Goal: Information Seeking & Learning: Check status

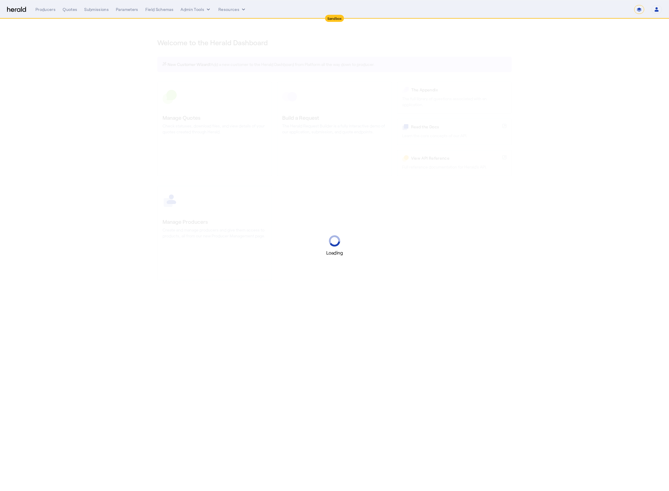
select select "*******"
select select "pfm_2v8p_herald_api"
click at [646, 37] on div "Loading" at bounding box center [334, 245] width 669 height 491
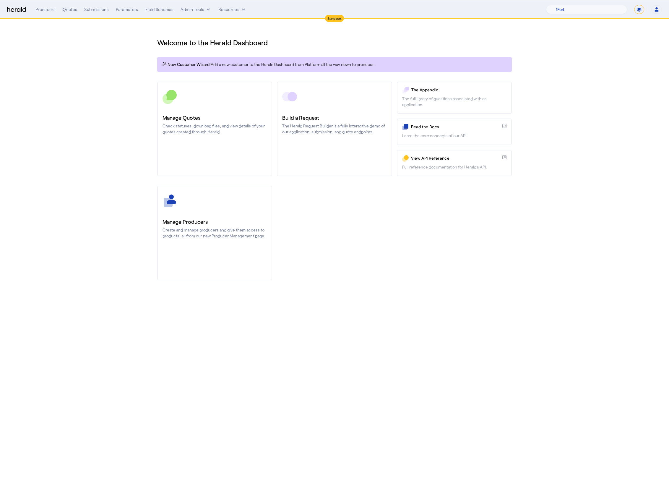
click at [643, 11] on select "**********" at bounding box center [640, 9] width 10 height 9
select select "**********"
click at [635, 5] on select "**********" at bounding box center [640, 9] width 10 height 9
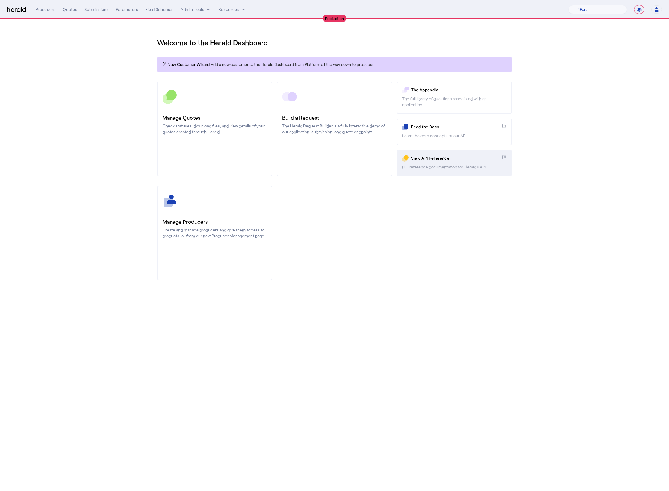
drag, startPoint x: 387, startPoint y: 226, endPoint x: 441, endPoint y: 166, distance: 80.0
click at [388, 225] on div "Manage Producers Create and manage producers and give them access to products, …" at bounding box center [334, 233] width 355 height 95
click at [600, 6] on select "1Fort Affinity Risk Billy BindHQ Bunker CRC Campus Coverage Citadel Fifthwall F…" at bounding box center [598, 9] width 59 height 9
select select "pfm_8e7n_1fort"
click at [569, 5] on select "1Fort Affinity Risk Billy BindHQ Bunker CRC Campus Coverage Citadel Fifthwall F…" at bounding box center [598, 9] width 59 height 9
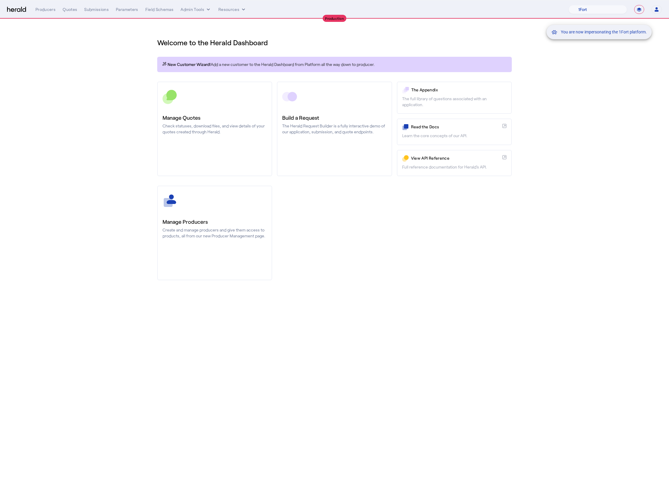
click at [373, 192] on div "You are now impersonating the 1Fort platform." at bounding box center [334, 245] width 669 height 491
click at [318, 132] on div "You are now impersonating the 1Fort platform." at bounding box center [334, 245] width 669 height 491
click at [342, 184] on div "You are now impersonating the 1Fort platform." at bounding box center [334, 245] width 669 height 491
click at [328, 135] on div "You are now impersonating the 1Fort platform." at bounding box center [334, 245] width 669 height 491
click at [328, 135] on link "Build a Request The Herald Request Builder is a fully interactive demo of our a…" at bounding box center [334, 129] width 115 height 95
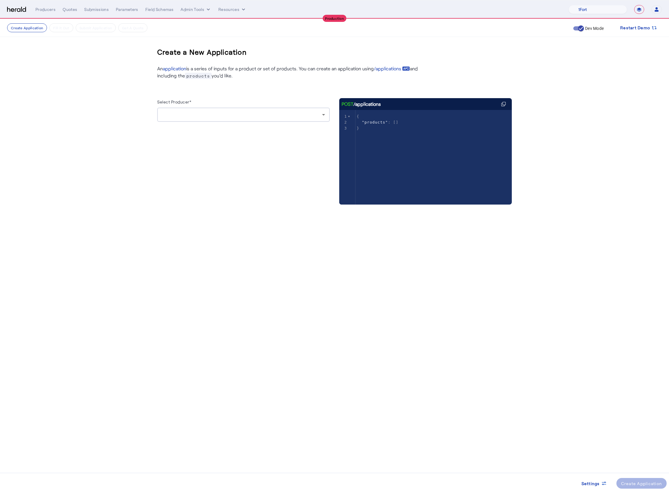
click at [291, 109] on div at bounding box center [243, 115] width 163 height 14
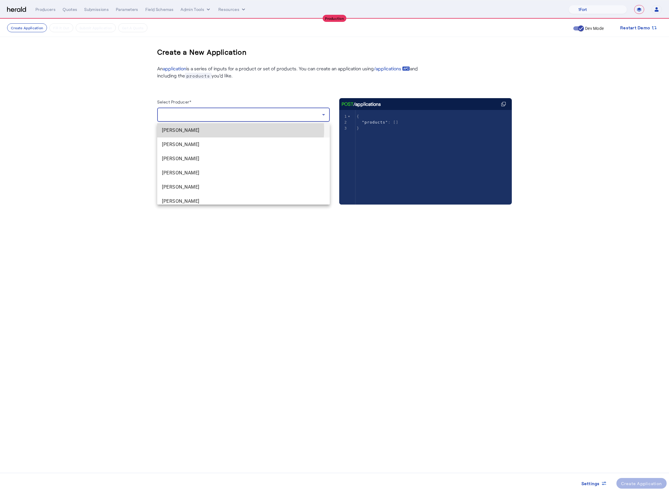
click at [237, 130] on span "Anthony Marshi" at bounding box center [243, 130] width 163 height 7
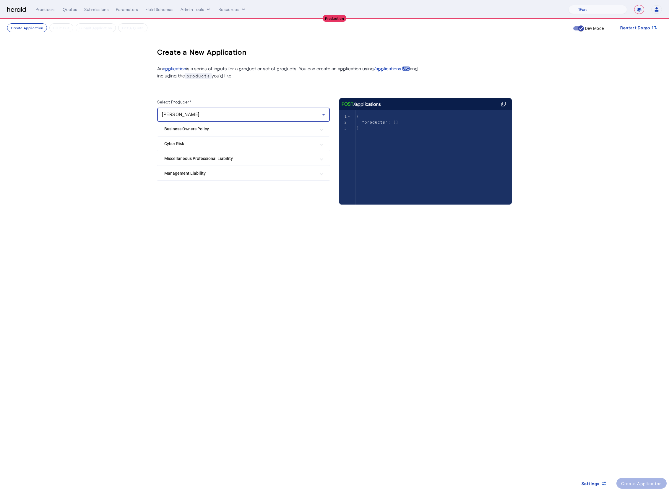
click at [264, 118] on div "Anthony Marshi" at bounding box center [242, 114] width 160 height 7
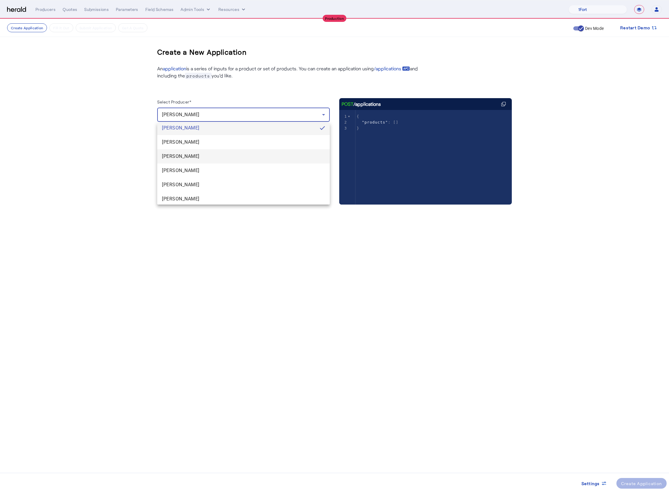
scroll to position [3, 0]
click at [214, 192] on mat-option "Toby Hung" at bounding box center [243, 198] width 173 height 14
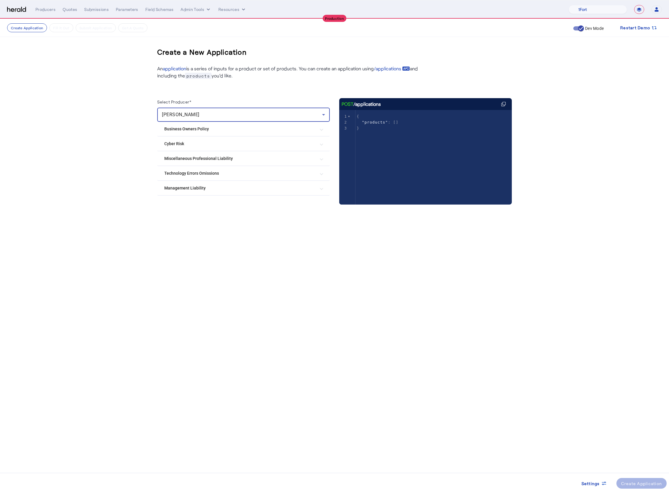
click at [237, 121] on div "Toby Hung" at bounding box center [243, 115] width 163 height 14
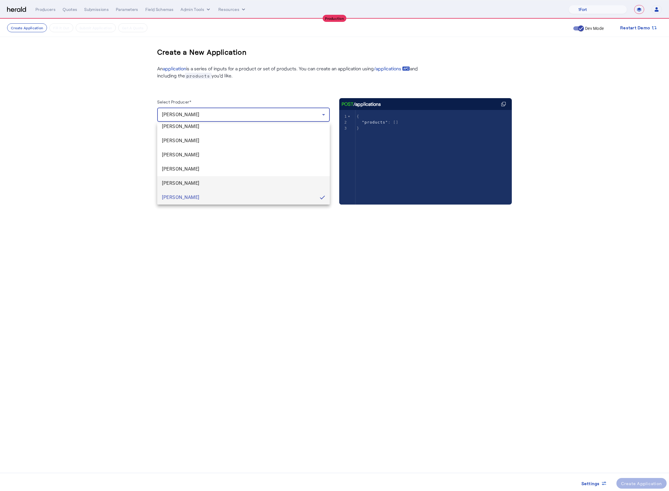
click at [201, 184] on span "Travis Hedge" at bounding box center [243, 183] width 163 height 7
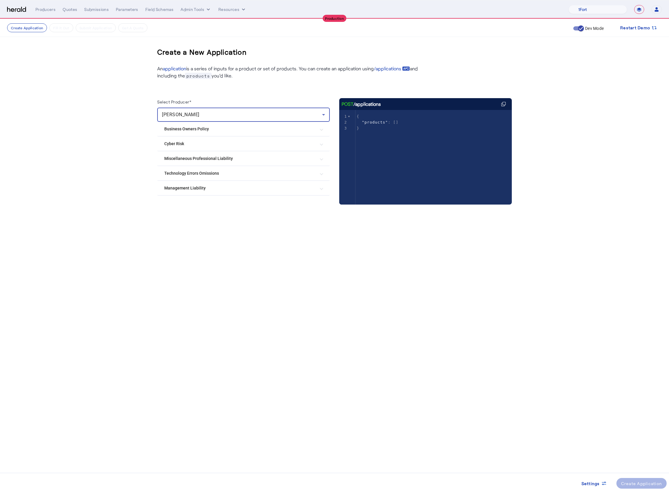
click at [258, 111] on div "Travis Hedge" at bounding box center [242, 114] width 160 height 7
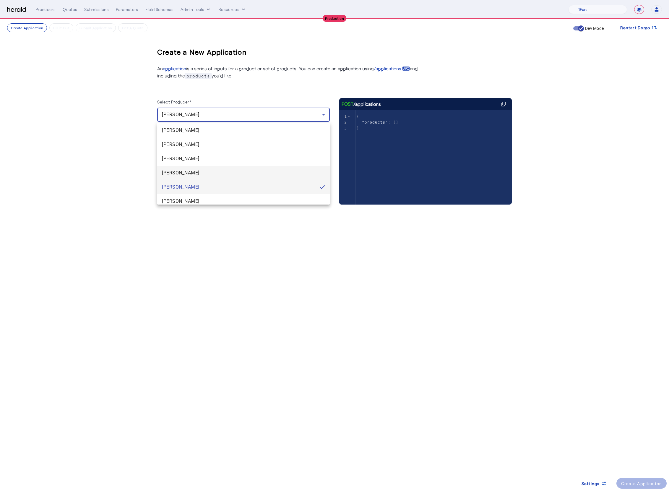
click at [204, 168] on mat-option "Fabio Faschi" at bounding box center [243, 173] width 173 height 14
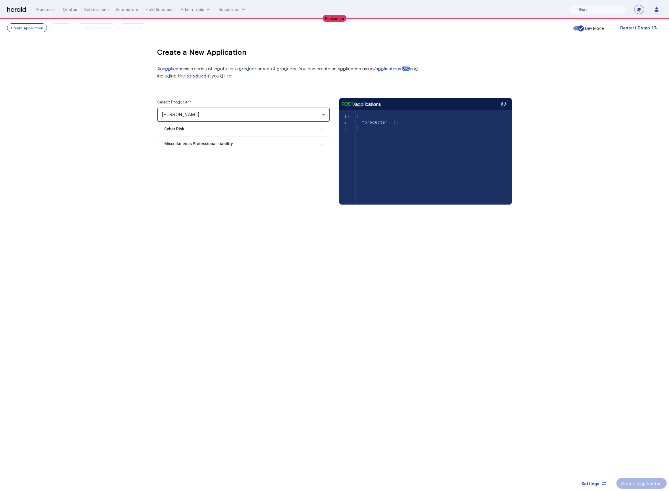
click at [239, 116] on div "Fabio Faschi" at bounding box center [242, 114] width 160 height 7
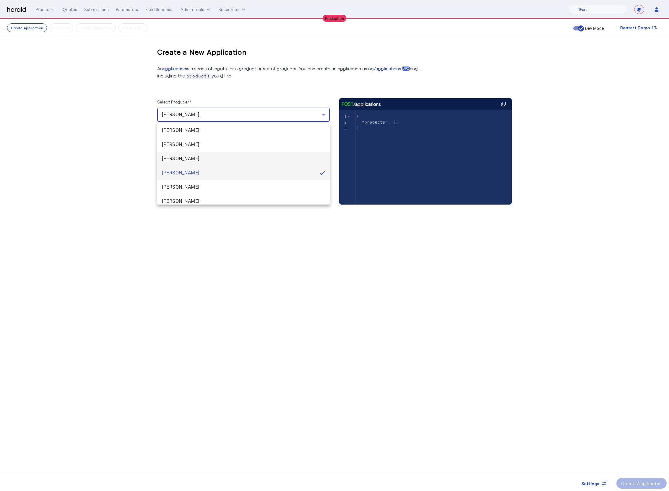
click at [218, 158] on span "Edward Cooney" at bounding box center [243, 158] width 163 height 7
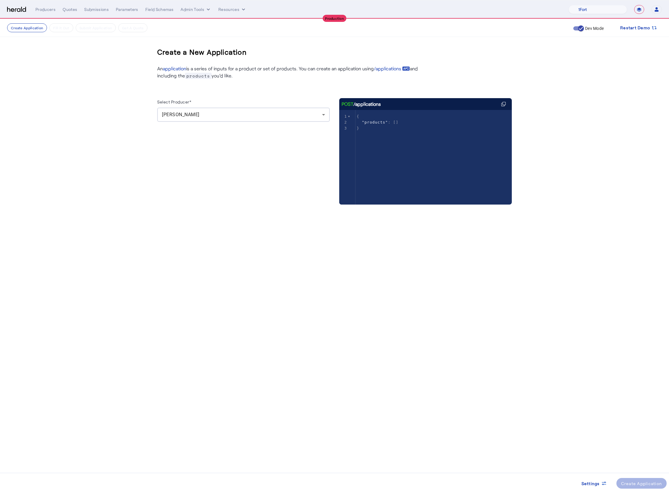
click at [240, 120] on div "Edward Cooney" at bounding box center [243, 115] width 163 height 14
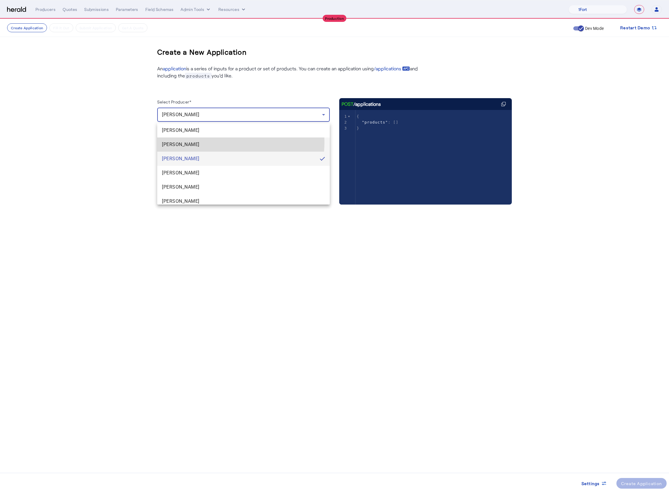
click at [222, 142] on span "Phaedra Starr" at bounding box center [243, 144] width 163 height 7
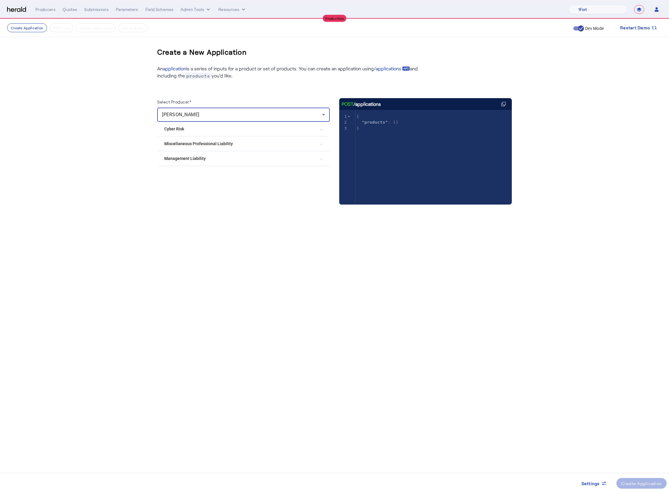
click at [247, 116] on div "Phaedra Starr" at bounding box center [242, 114] width 160 height 7
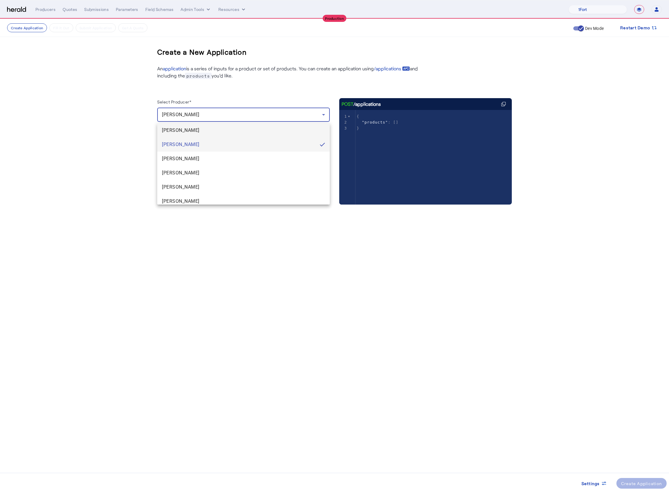
click at [234, 130] on span "Anthony Marshi" at bounding box center [243, 130] width 163 height 7
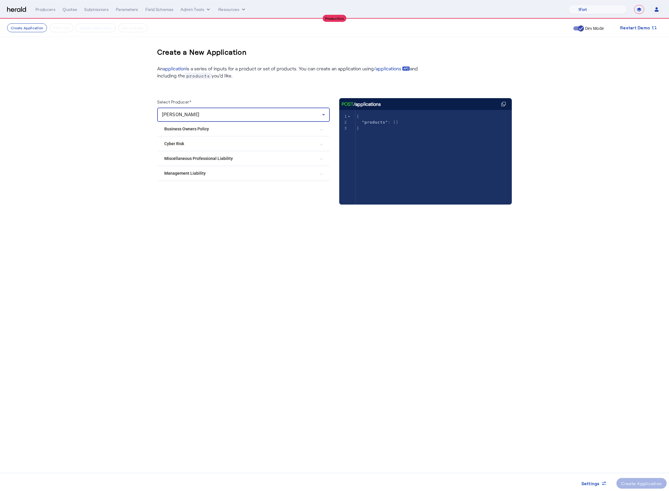
click at [248, 115] on div "Anthony Marshi" at bounding box center [242, 114] width 160 height 7
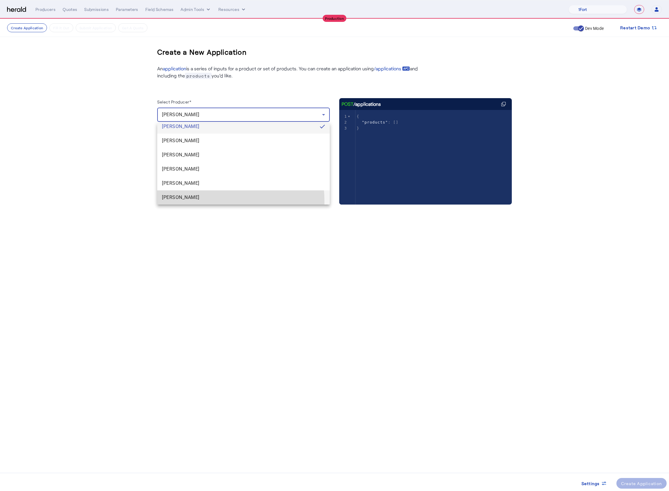
click at [191, 201] on mat-option "Toby Hung" at bounding box center [243, 197] width 173 height 14
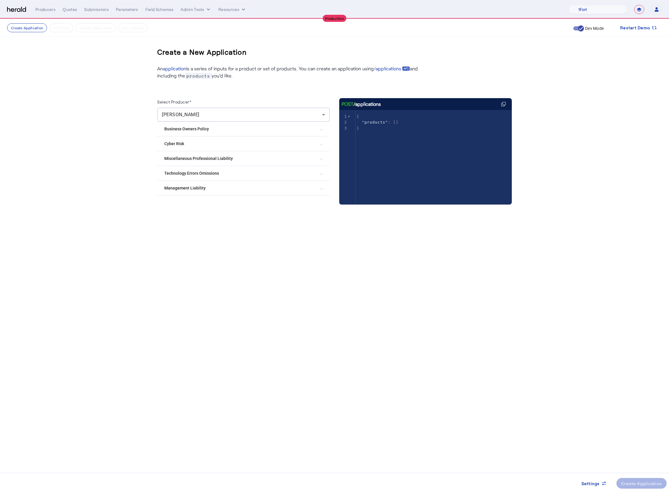
click at [232, 192] on mat-expansion-panel-header "Management Liability" at bounding box center [243, 188] width 173 height 14
click at [232, 189] on Liability "Management Liability" at bounding box center [239, 190] width 151 height 6
click at [270, 251] on body "**********" at bounding box center [334, 245] width 669 height 491
click at [17, 6] on div "**********" at bounding box center [334, 9] width 655 height 9
click at [18, 8] on img at bounding box center [16, 10] width 19 height 6
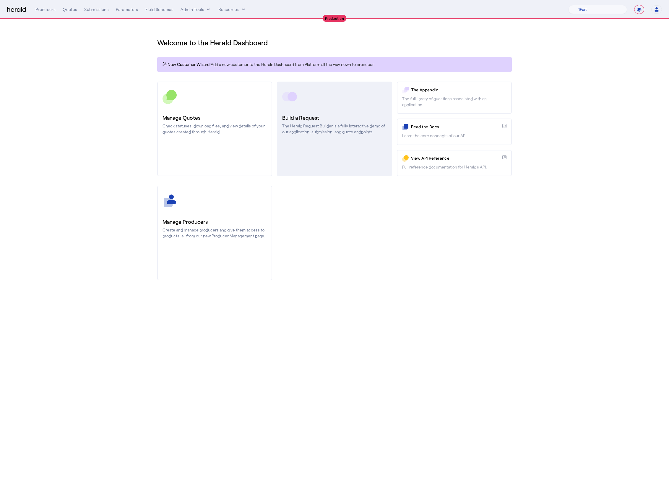
click at [319, 120] on h3 "Build a Request" at bounding box center [334, 118] width 104 height 8
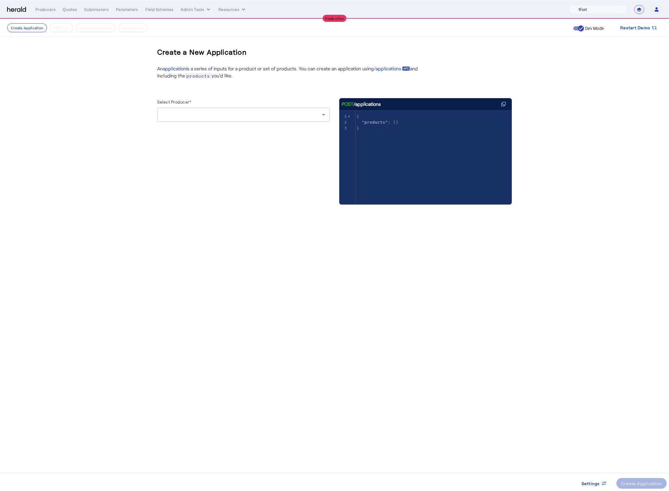
click at [271, 120] on div at bounding box center [243, 115] width 163 height 14
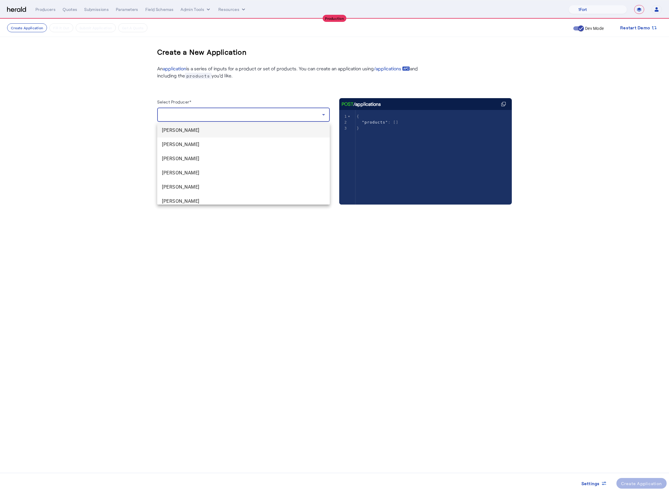
click at [194, 130] on span "Anthony Marshi" at bounding box center [243, 130] width 163 height 7
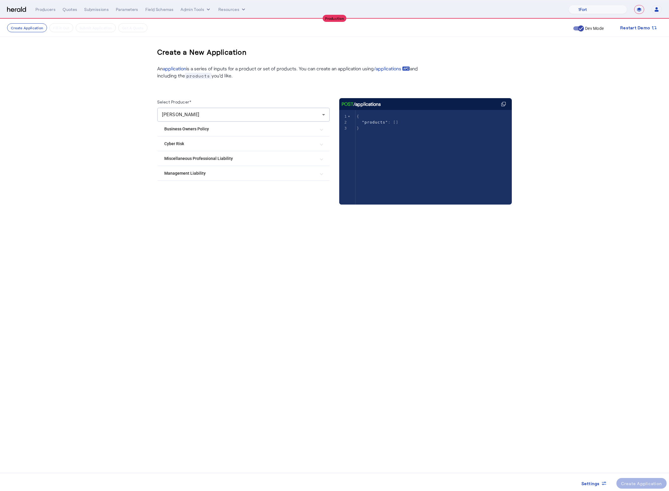
click at [215, 132] on Policy "Business Owners Policy" at bounding box center [239, 129] width 151 height 6
click at [215, 132] on Policy "Business Owners Policy" at bounding box center [239, 131] width 151 height 6
click at [215, 132] on Policy "Business Owners Policy" at bounding box center [239, 129] width 151 height 6
click at [215, 132] on Policy "Business Owners Policy" at bounding box center [239, 131] width 151 height 6
click at [137, 66] on create-application-step "Create Application Fill it Out Submit Application Get A Quote Dev Mode Restart …" at bounding box center [334, 129] width 669 height 221
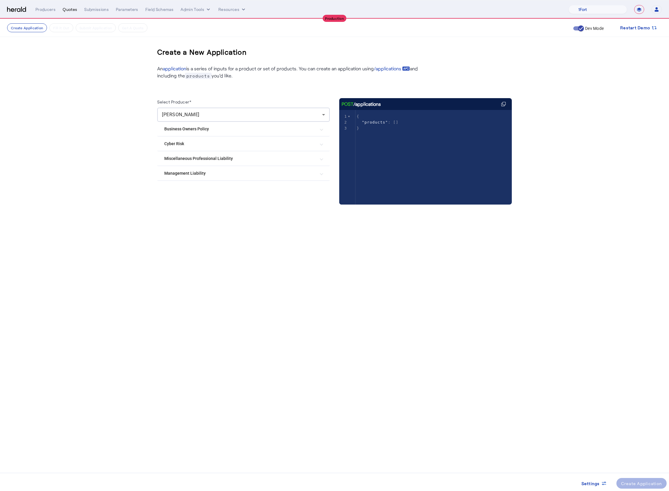
click at [67, 10] on div "Quotes" at bounding box center [70, 10] width 14 height 6
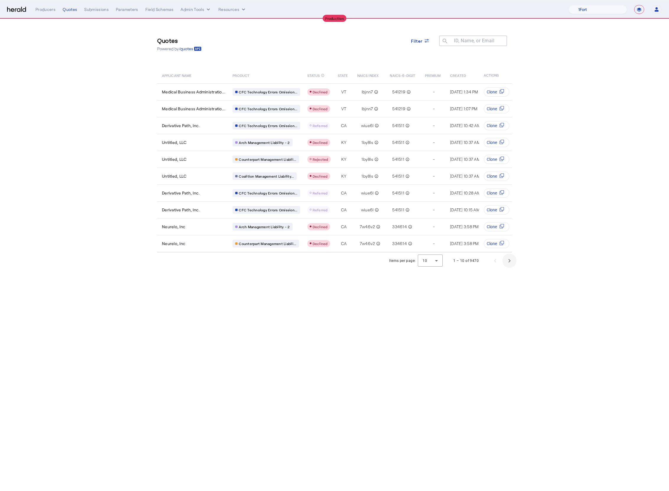
click at [512, 263] on span "Next page" at bounding box center [510, 261] width 14 height 14
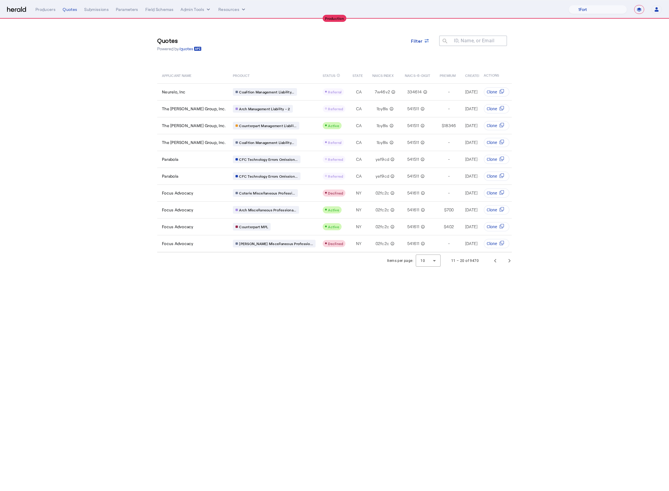
click at [353, 319] on body "**********" at bounding box center [334, 245] width 669 height 491
click at [512, 267] on span "Next page" at bounding box center [510, 261] width 14 height 14
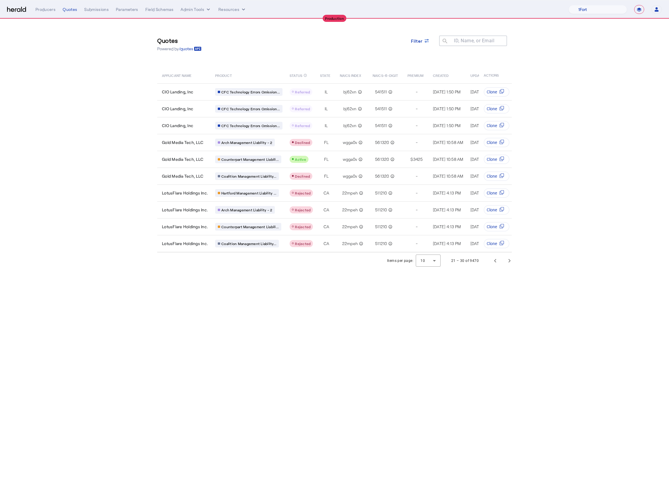
click at [349, 309] on body "**********" at bounding box center [334, 245] width 669 height 491
click at [509, 267] on span "Next page" at bounding box center [510, 261] width 14 height 14
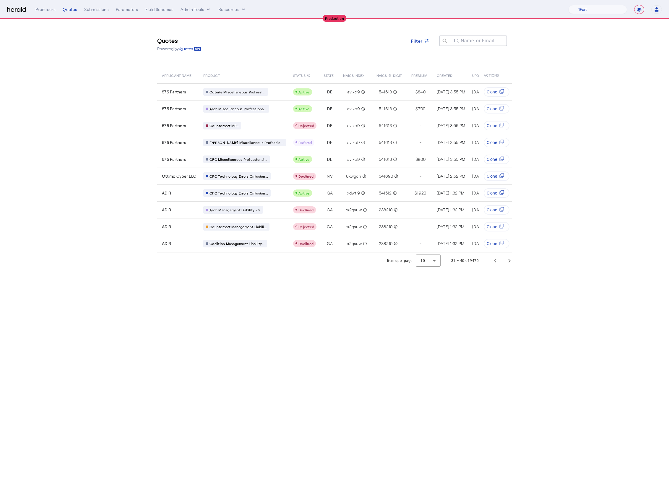
click at [238, 276] on body "**********" at bounding box center [334, 245] width 669 height 491
click at [503, 265] on span "Next page" at bounding box center [510, 261] width 14 height 14
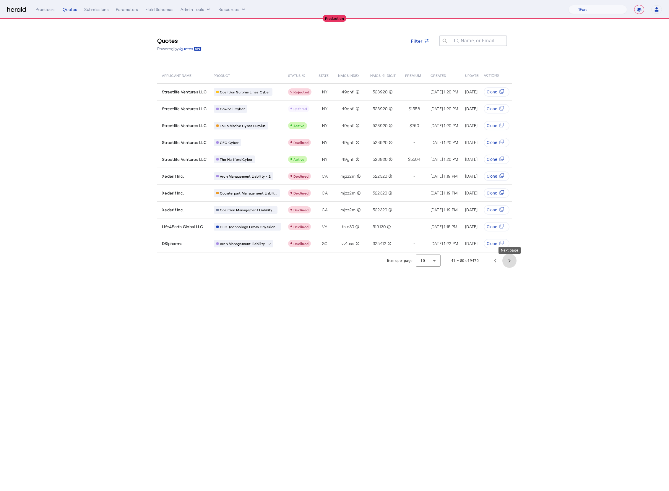
click at [513, 267] on span "Next page" at bounding box center [510, 261] width 14 height 14
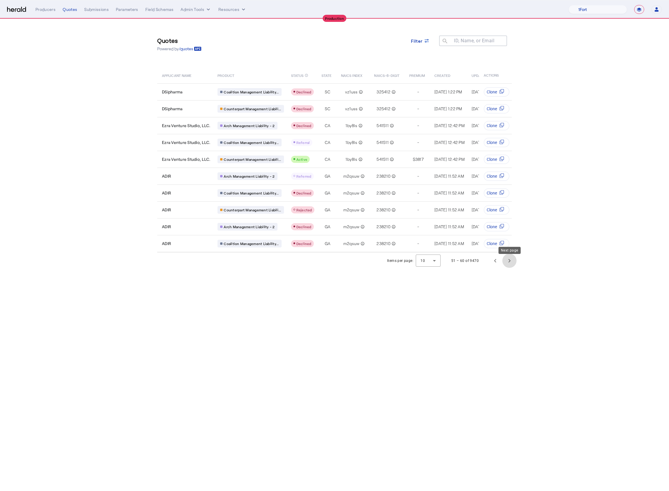
click at [513, 267] on span "Next page" at bounding box center [510, 261] width 14 height 14
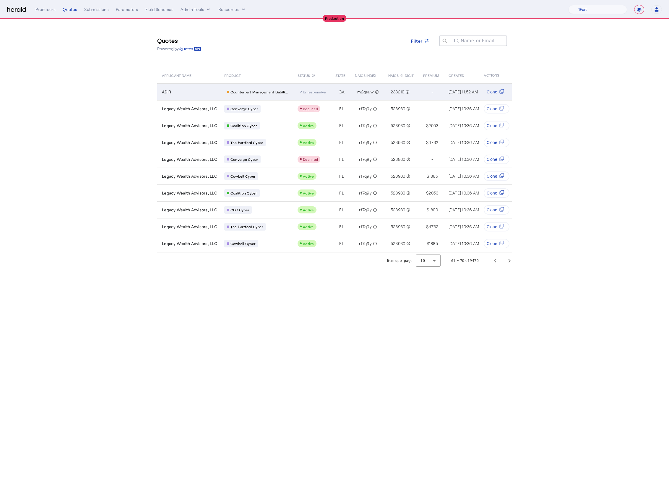
click at [433, 95] on td "-" at bounding box center [431, 91] width 25 height 17
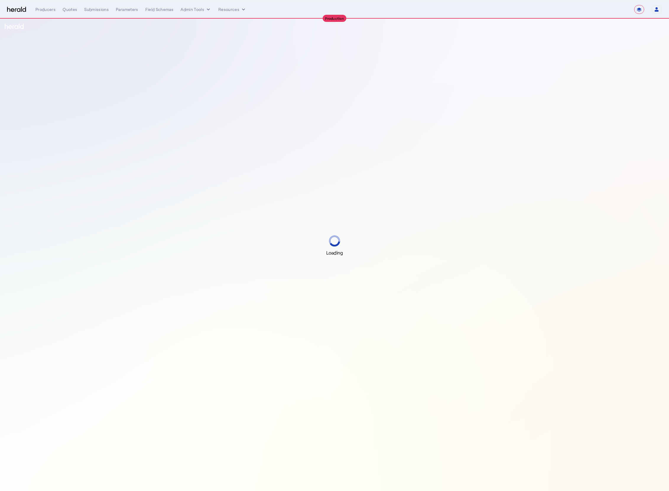
select select "**********"
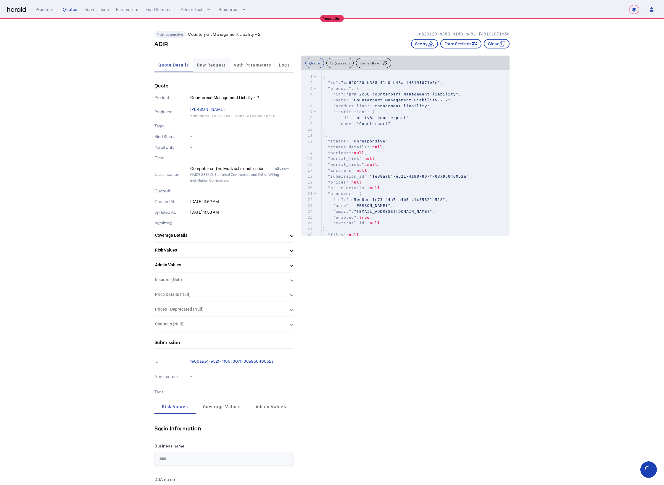
click at [215, 65] on span "Raw Request" at bounding box center [211, 65] width 29 height 4
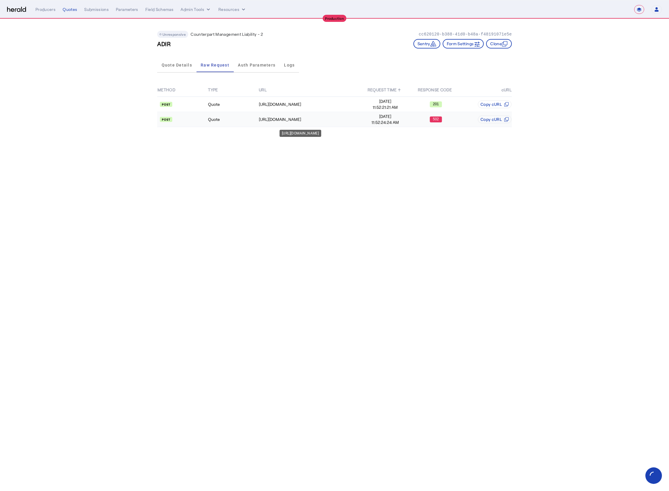
click at [319, 120] on div "https://api.yourcounterpart.com/partners/v1/application/16673974-c8d4-4836-9bad…" at bounding box center [309, 120] width 101 height 6
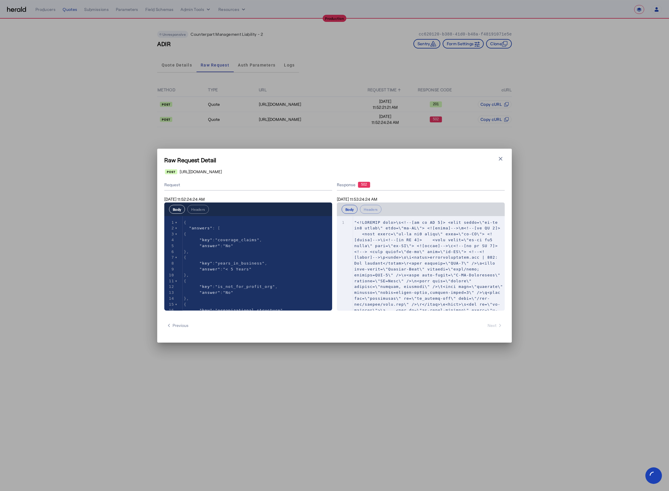
click at [503, 160] on icon "button" at bounding box center [501, 159] width 6 height 6
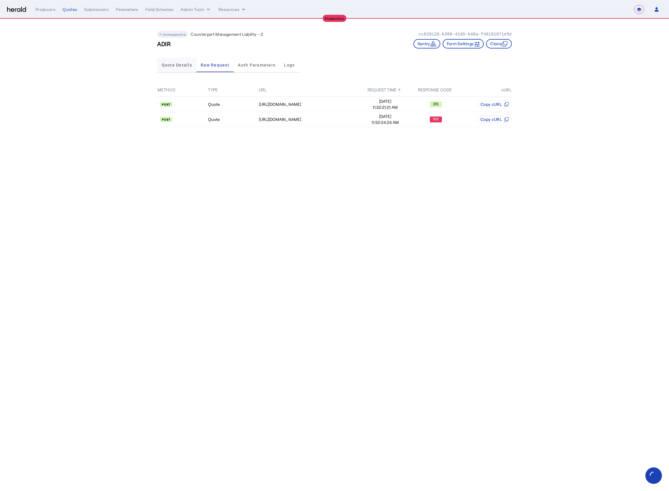
click at [173, 61] on span "Quote Details" at bounding box center [177, 65] width 30 height 14
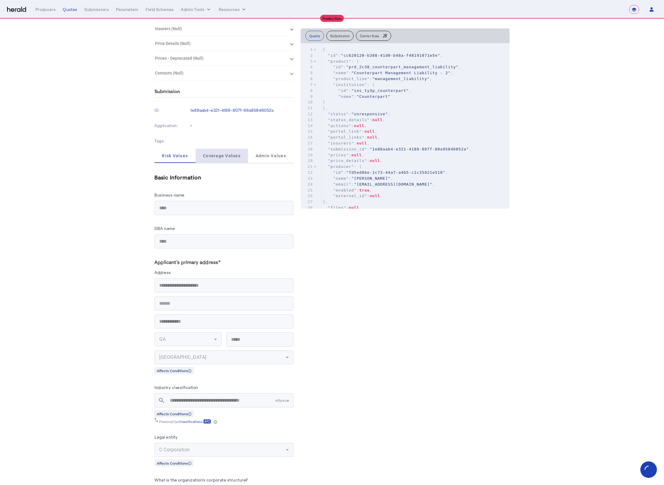
click at [223, 158] on span "Coverage Values" at bounding box center [222, 156] width 38 height 14
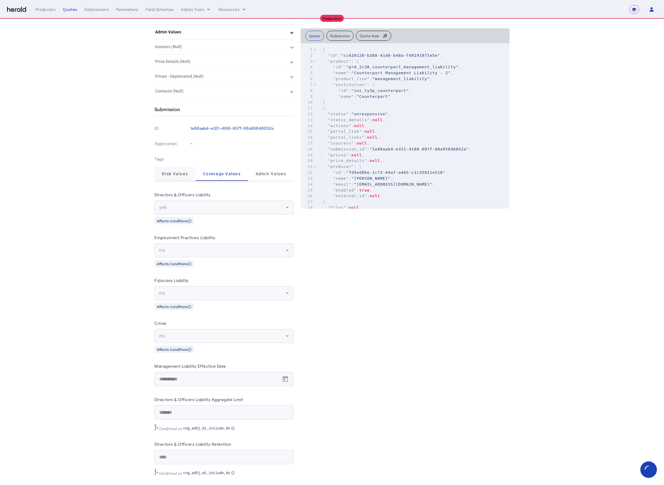
click at [178, 174] on span "Risk Values" at bounding box center [175, 174] width 26 height 14
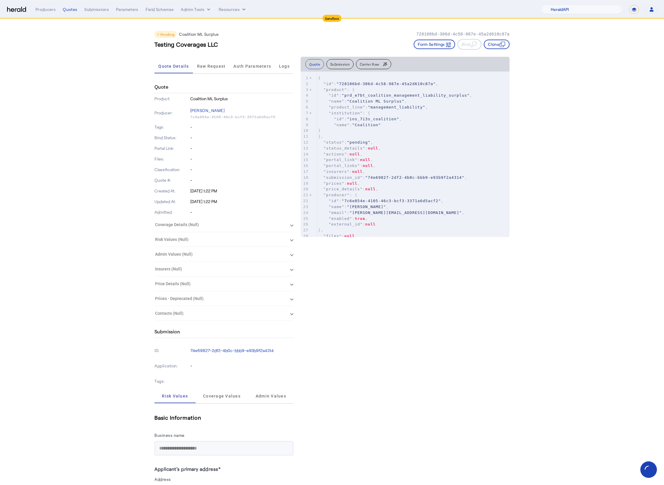
select select "pfm_2v8p_herald_api"
select select "*******"
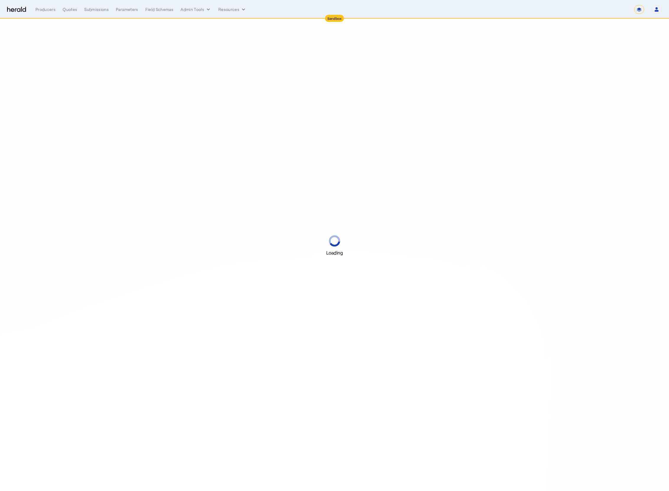
select select "*******"
select select "pfm_2v8p_herald_api"
select select "*******"
select select "pfm_2v8p_herald_api"
